Goal: Check status: Check status

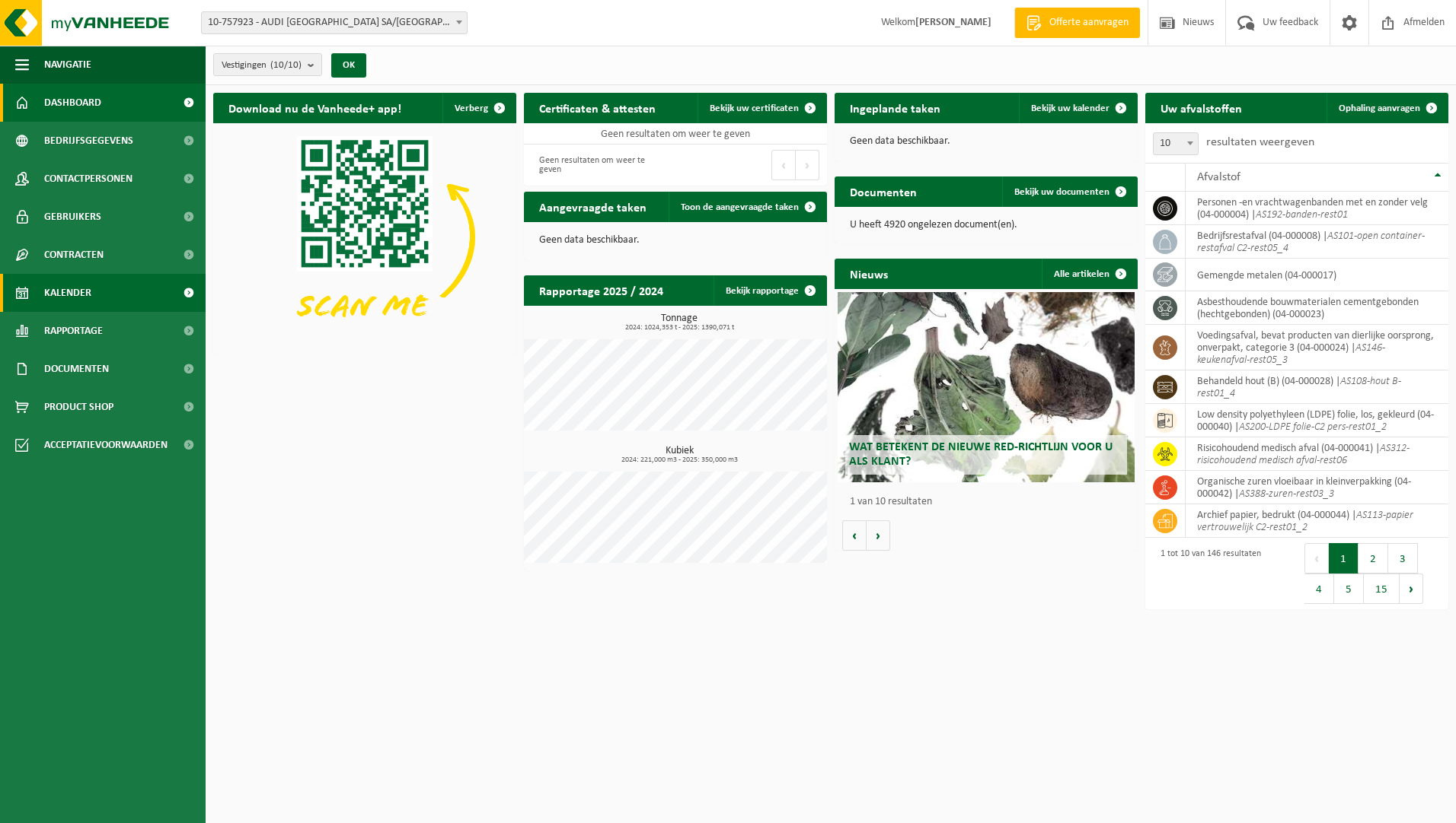
click at [68, 302] on span "Kalender" at bounding box center [68, 293] width 47 height 38
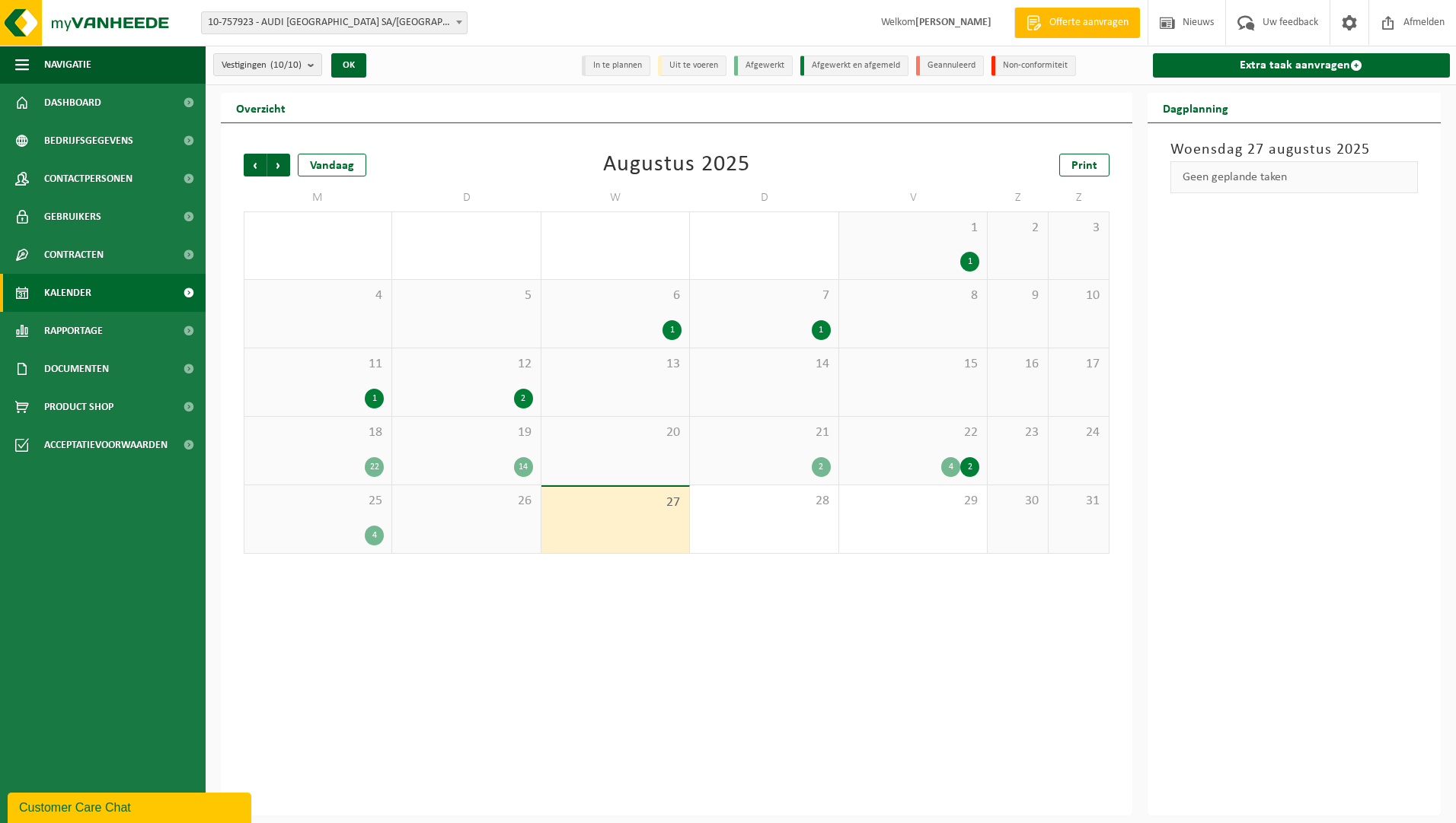
click at [363, 502] on span "25" at bounding box center [317, 502] width 131 height 17
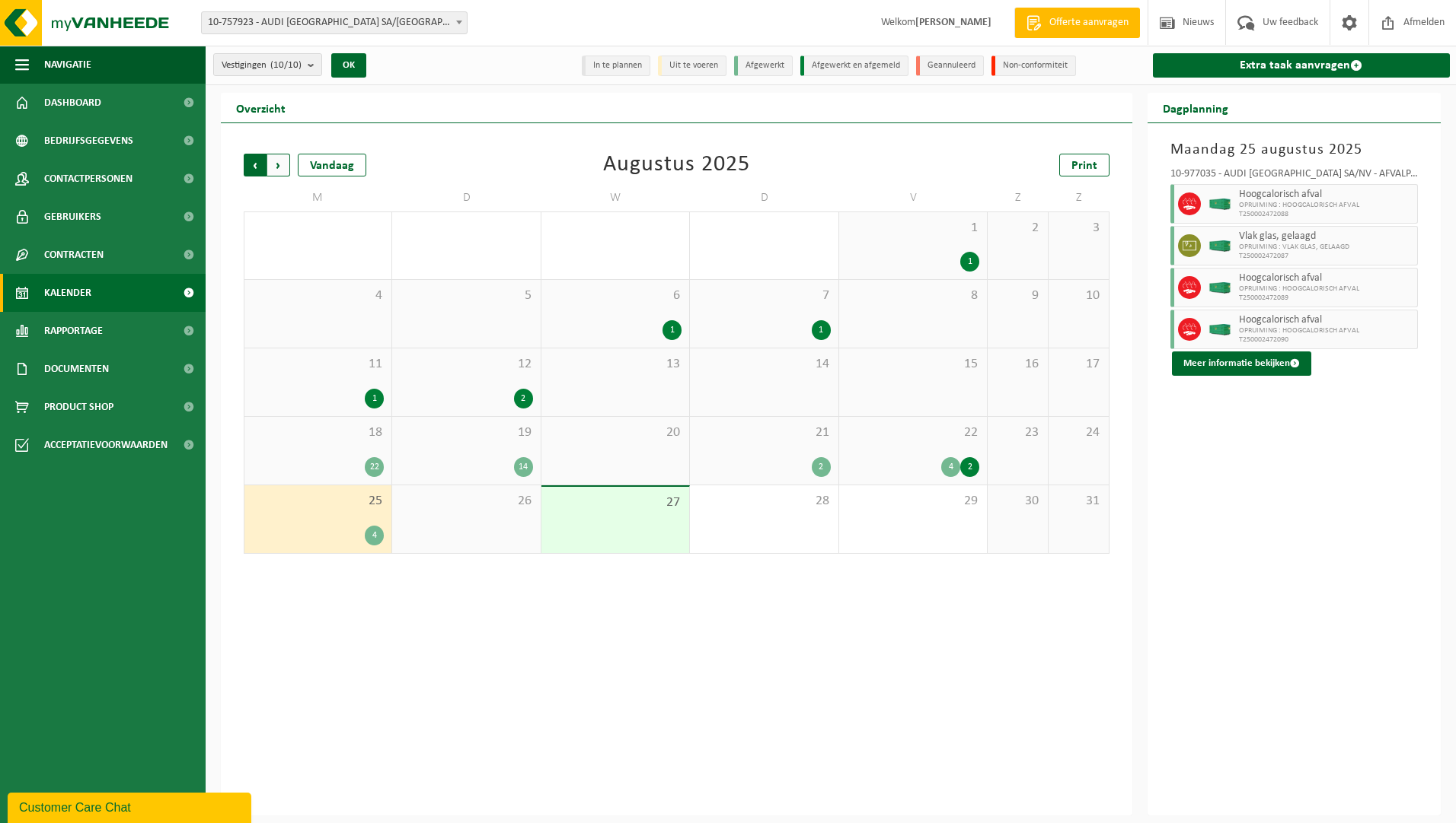
click at [280, 162] on span "Volgende" at bounding box center [278, 165] width 23 height 23
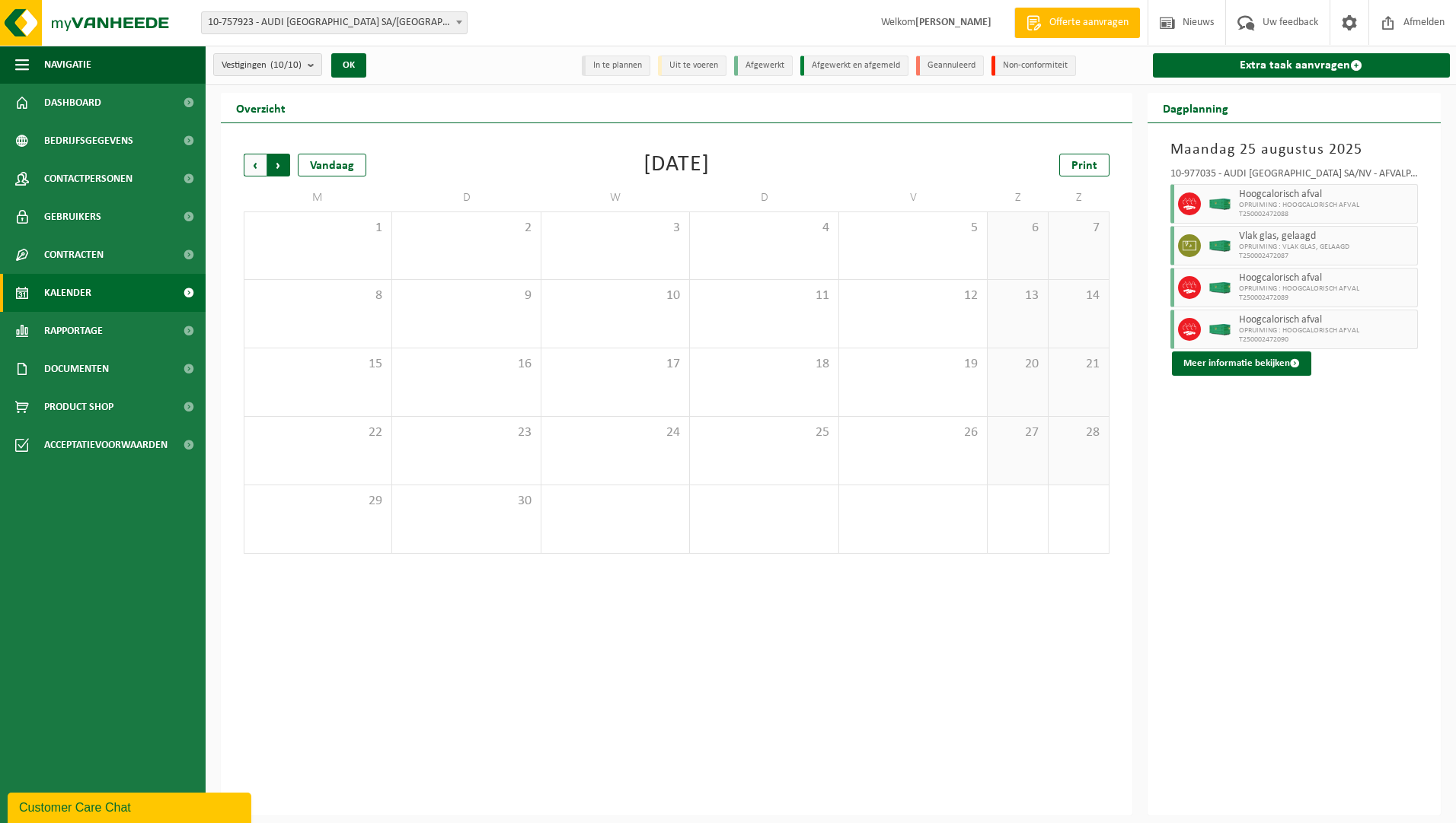
click at [256, 173] on span "Vorige" at bounding box center [254, 165] width 23 height 23
